Goal: Task Accomplishment & Management: Complete application form

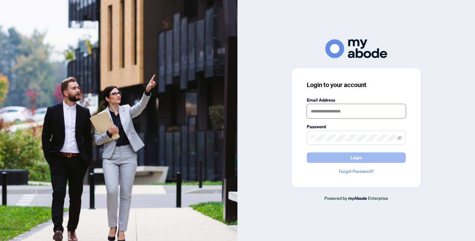
type input "**********"
click at [341, 156] on button "Login" at bounding box center [356, 157] width 99 height 11
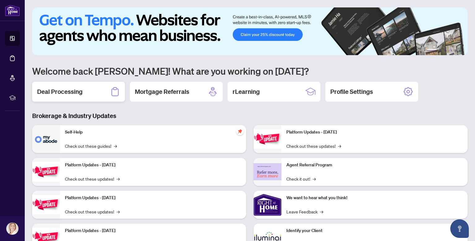
click at [88, 94] on div "Deal Processing" at bounding box center [78, 92] width 93 height 20
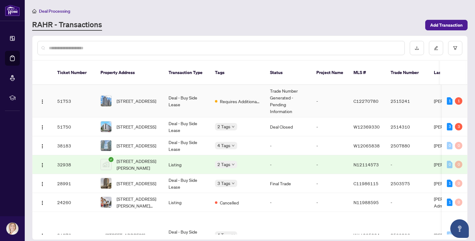
click at [144, 97] on span "[STREET_ADDRESS]" at bounding box center [137, 100] width 40 height 7
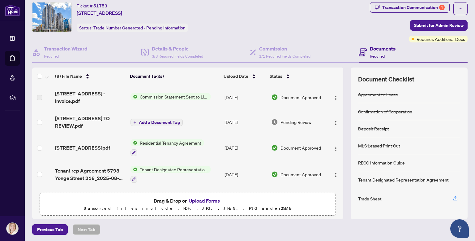
scroll to position [18, 0]
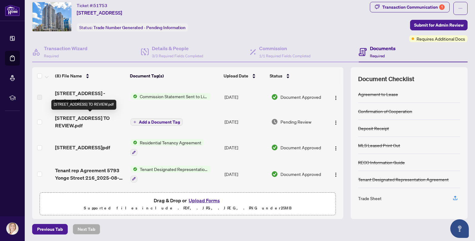
click at [100, 122] on span "[STREET_ADDRESS] TO REVIEW.pdf" at bounding box center [90, 121] width 70 height 15
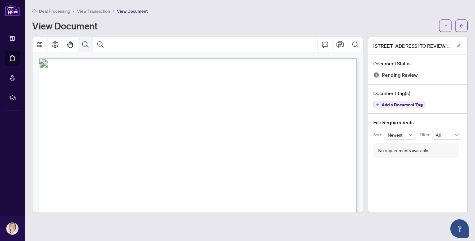
click at [85, 43] on icon "Zoom Out" at bounding box center [85, 44] width 7 height 7
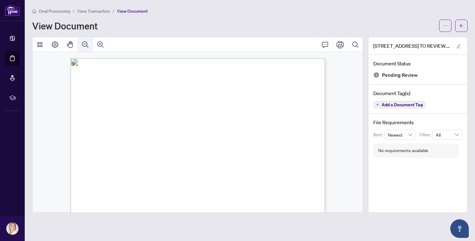
click at [85, 43] on icon "Zoom Out" at bounding box center [85, 44] width 7 height 7
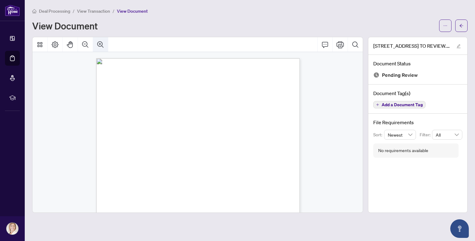
click at [100, 44] on icon "Zoom In" at bounding box center [100, 44] width 6 height 6
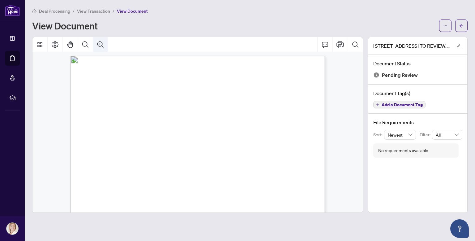
click at [100, 44] on icon "Zoom In" at bounding box center [100, 44] width 6 height 6
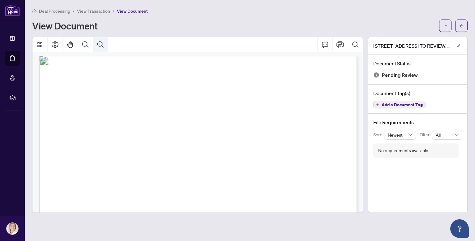
scroll to position [6, 0]
click at [56, 43] on icon "Page Layout" at bounding box center [54, 44] width 7 height 7
click at [341, 46] on icon "Print" at bounding box center [339, 44] width 7 height 7
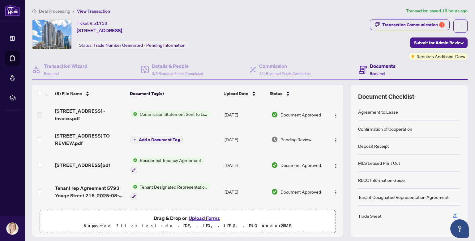
click at [206, 218] on button "Upload Forms" at bounding box center [204, 218] width 35 height 8
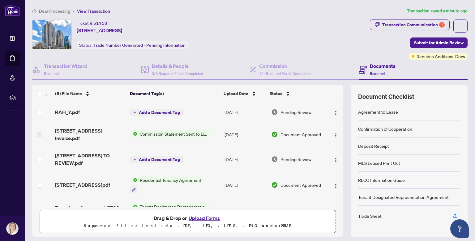
click at [135, 111] on icon "plus" at bounding box center [134, 112] width 3 height 3
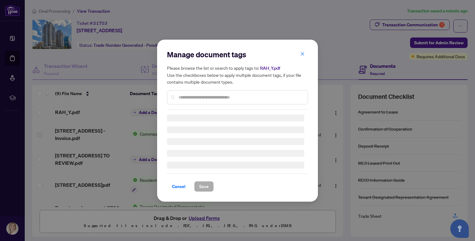
click at [185, 97] on div "Manage document tags Please browse the list or search to apply tags to: RAH_Y.p…" at bounding box center [237, 79] width 141 height 60
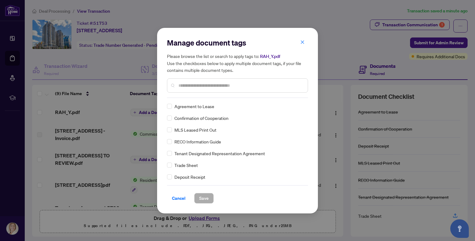
click at [186, 84] on input "text" at bounding box center [240, 85] width 124 height 7
type input "*****"
click at [187, 106] on span "Trade Sheet" at bounding box center [185, 106] width 23 height 7
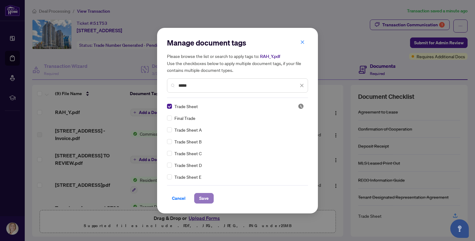
click at [204, 198] on span "Save" at bounding box center [204, 198] width 10 height 10
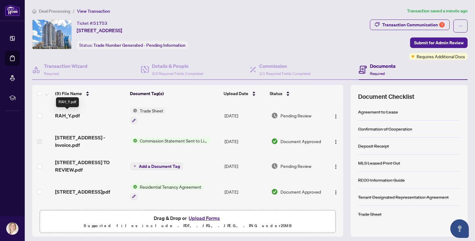
click at [74, 114] on span "RAH_Y.pdf" at bounding box center [67, 115] width 25 height 7
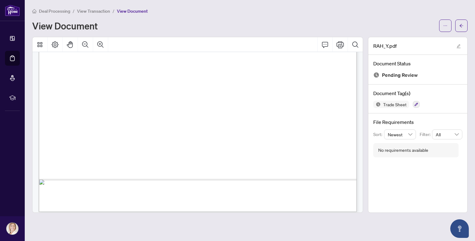
scroll to position [260, 0]
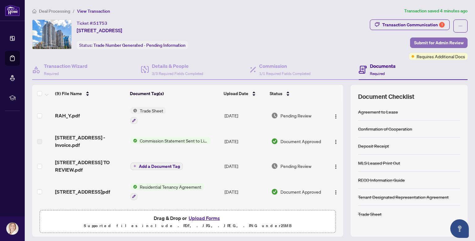
click at [429, 42] on span "Submit for Admin Review" at bounding box center [438, 43] width 49 height 10
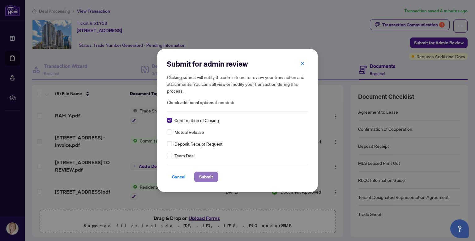
click at [203, 176] on span "Submit" at bounding box center [206, 177] width 14 height 10
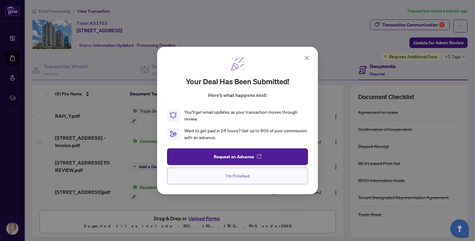
click at [245, 177] on span "I'm Finished" at bounding box center [238, 176] width 24 height 10
